Goal: Information Seeking & Learning: Check status

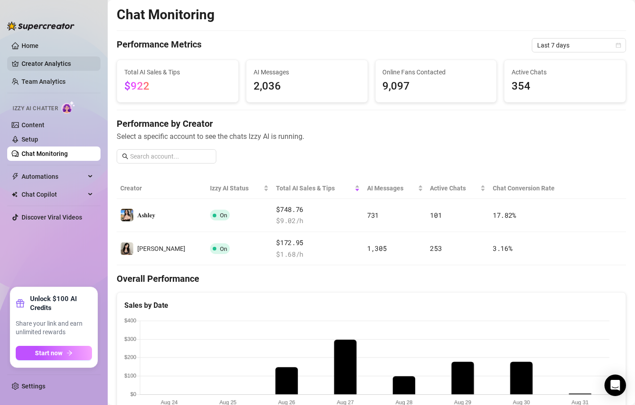
click at [54, 65] on link "Creator Analytics" at bounding box center [58, 64] width 72 height 14
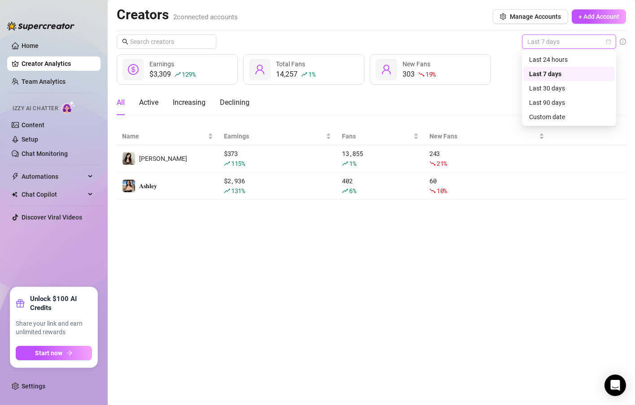
click at [582, 40] on span "Last 7 days" at bounding box center [568, 41] width 83 height 13
click at [552, 62] on div "Last 24 hours" at bounding box center [569, 60] width 80 height 10
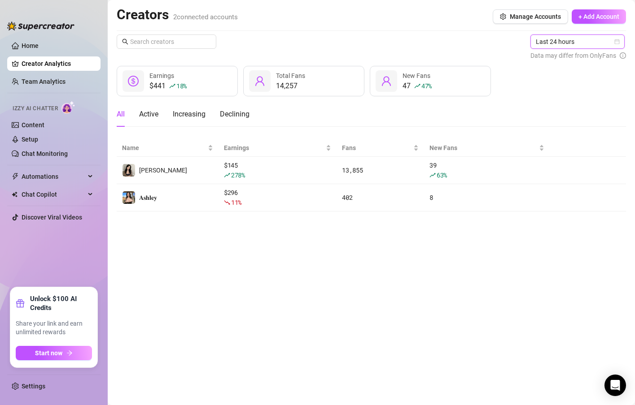
click at [593, 42] on span "Last 24 hours" at bounding box center [576, 41] width 83 height 13
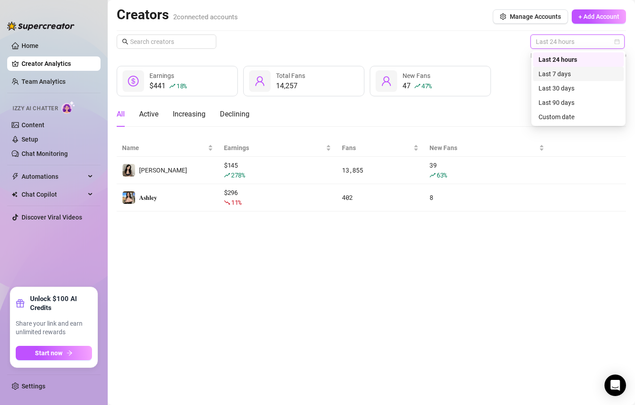
click at [561, 73] on div "Last 7 days" at bounding box center [578, 74] width 80 height 10
